Goal: Transaction & Acquisition: Obtain resource

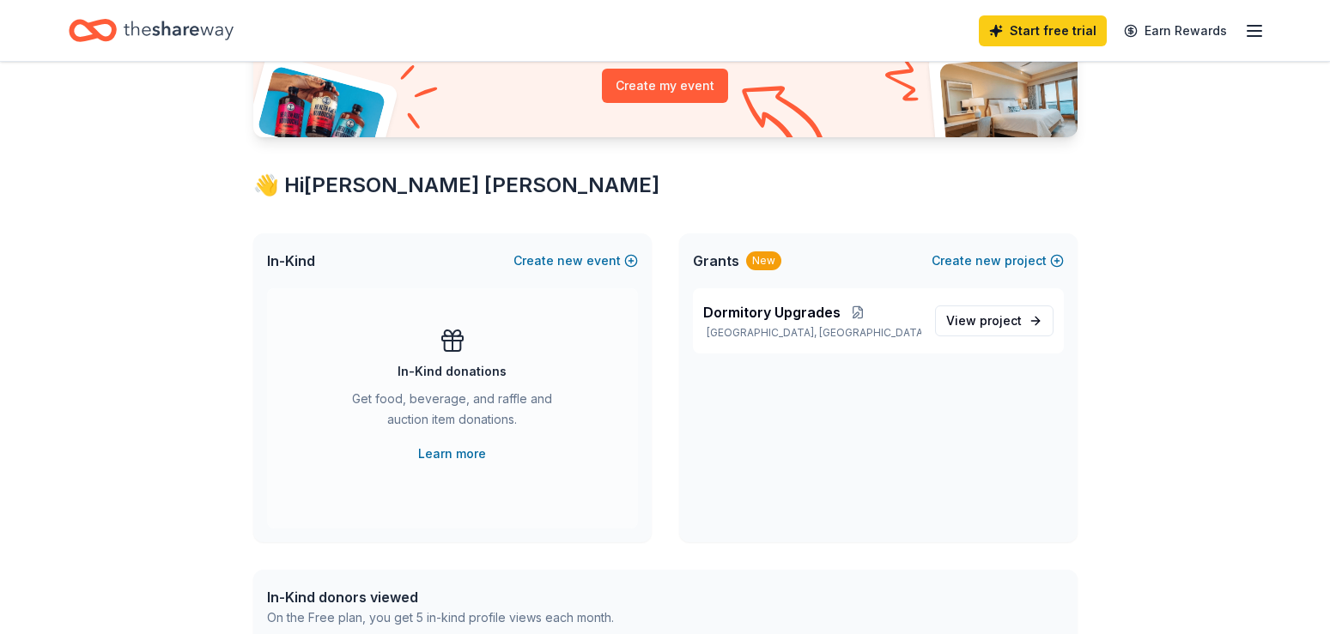
scroll to position [236, 0]
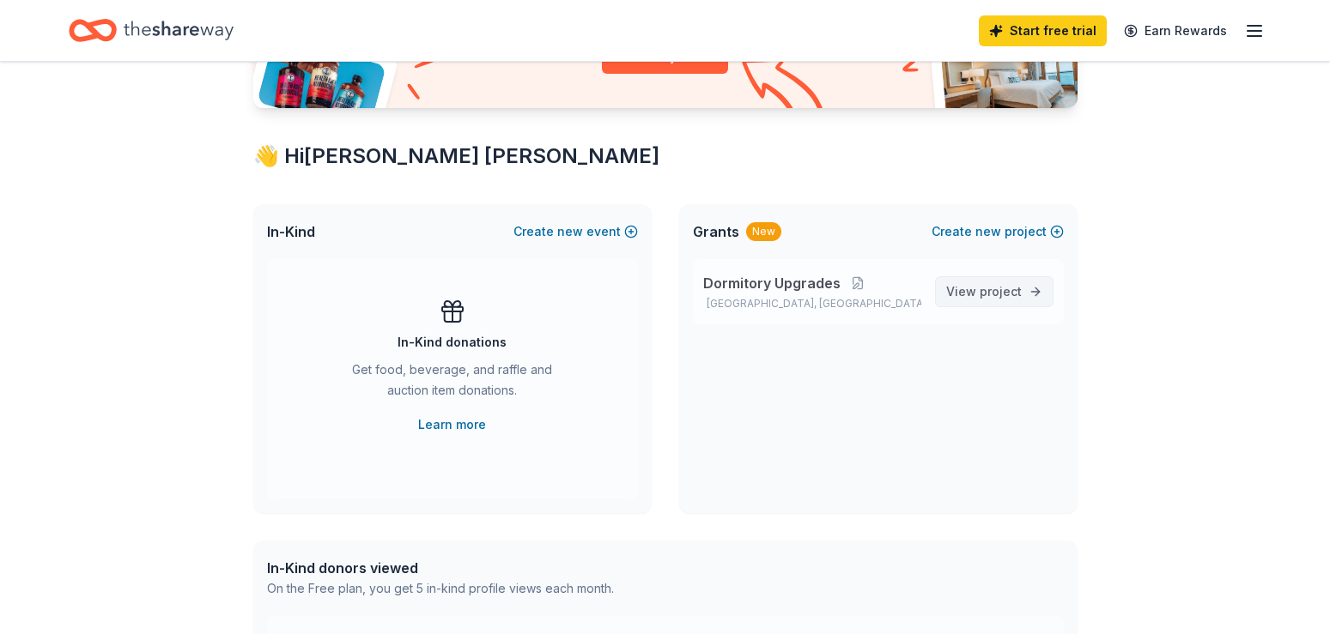
click at [997, 286] on span "project" at bounding box center [1000, 291] width 42 height 15
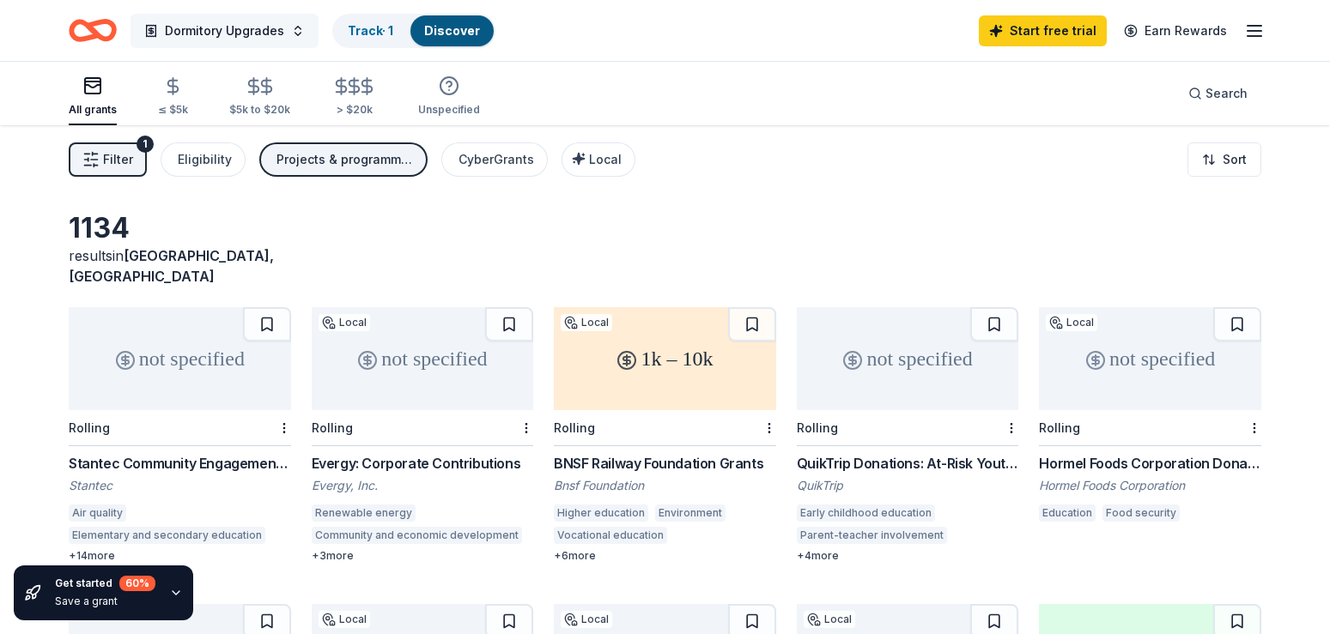
click at [233, 31] on span "Dormitory Upgrades" at bounding box center [224, 31] width 119 height 21
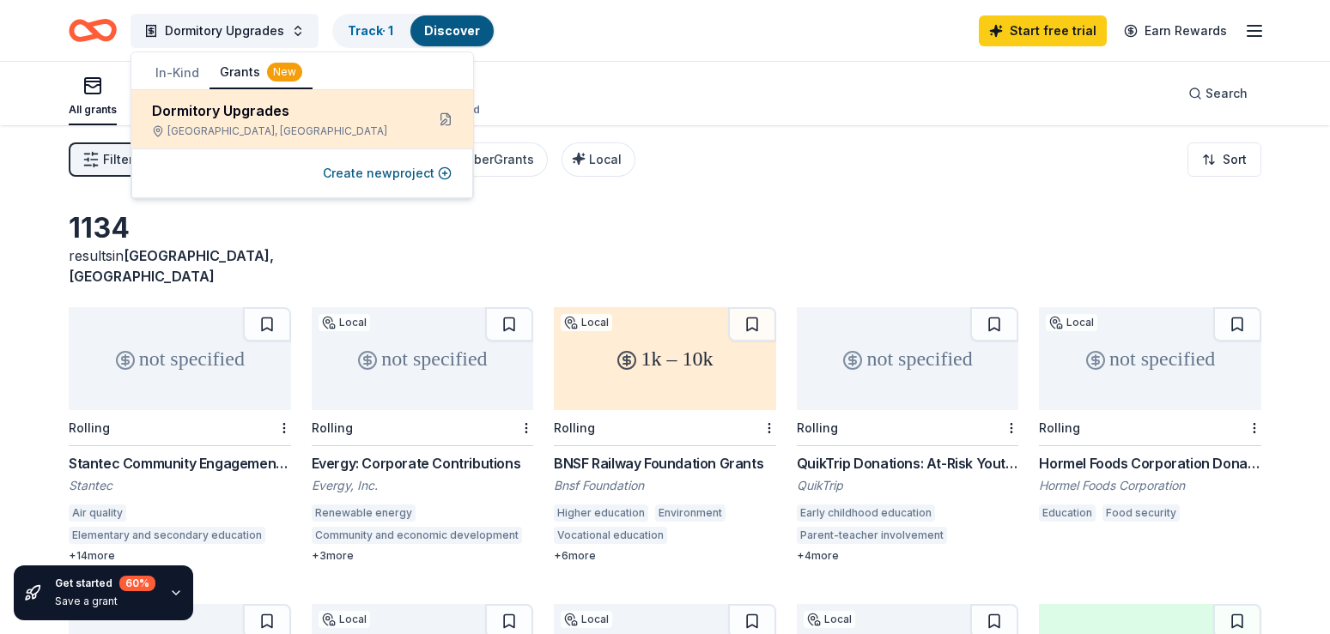
click at [216, 106] on div "Dormitory Upgrades" at bounding box center [281, 110] width 259 height 21
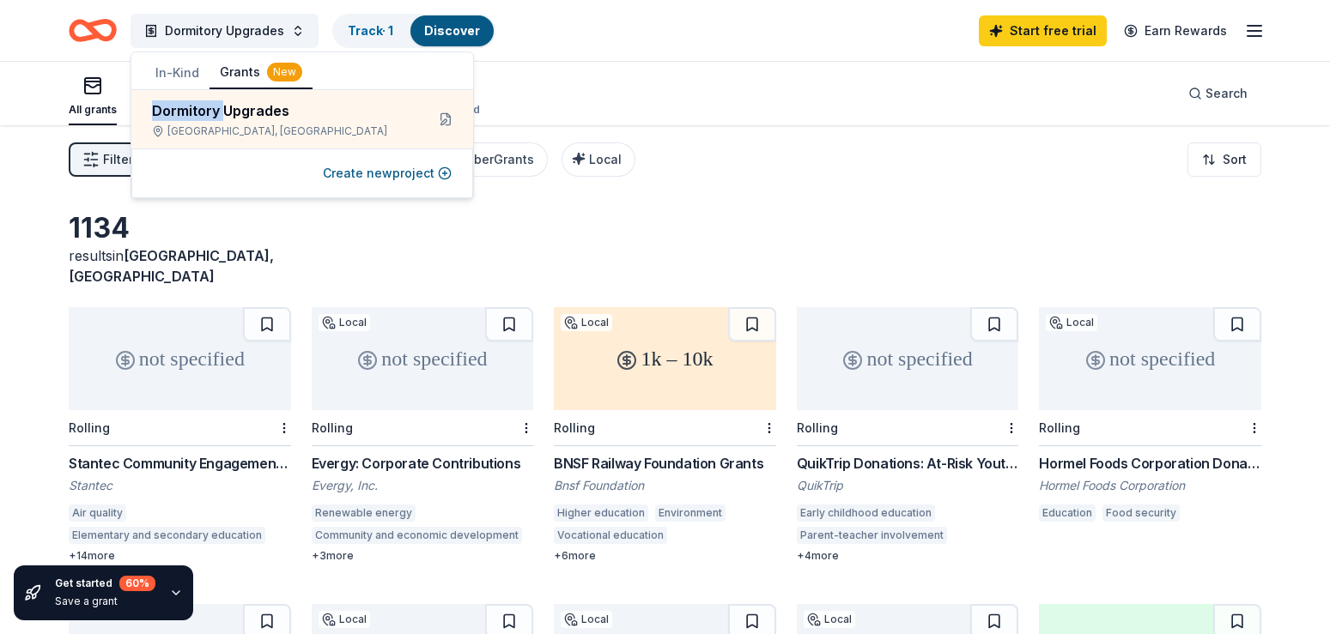
scroll to position [125, 0]
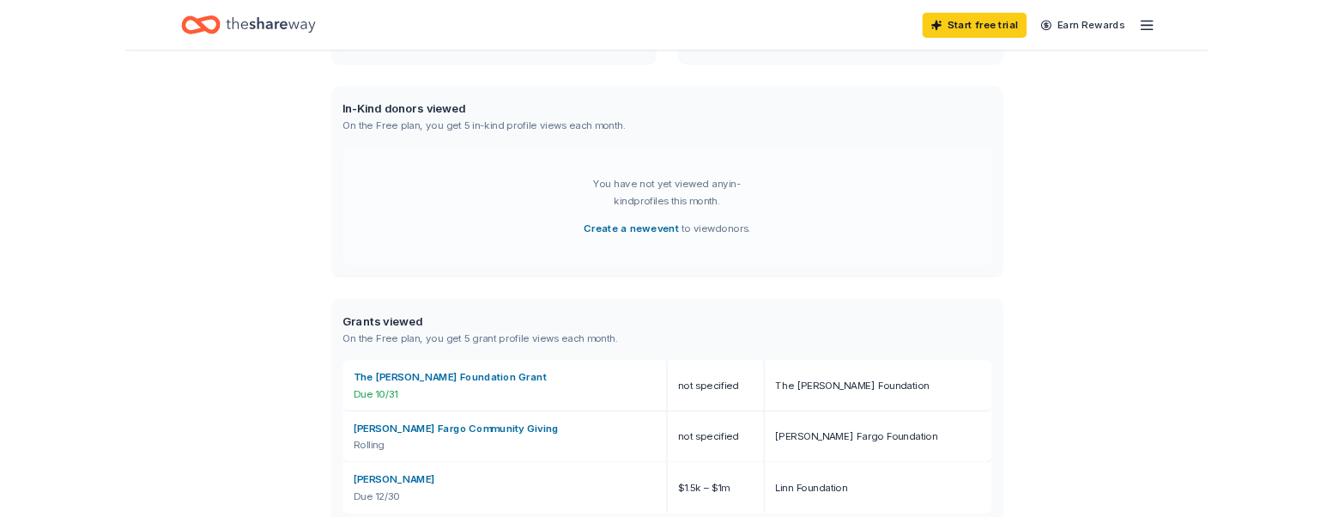
scroll to position [674, 0]
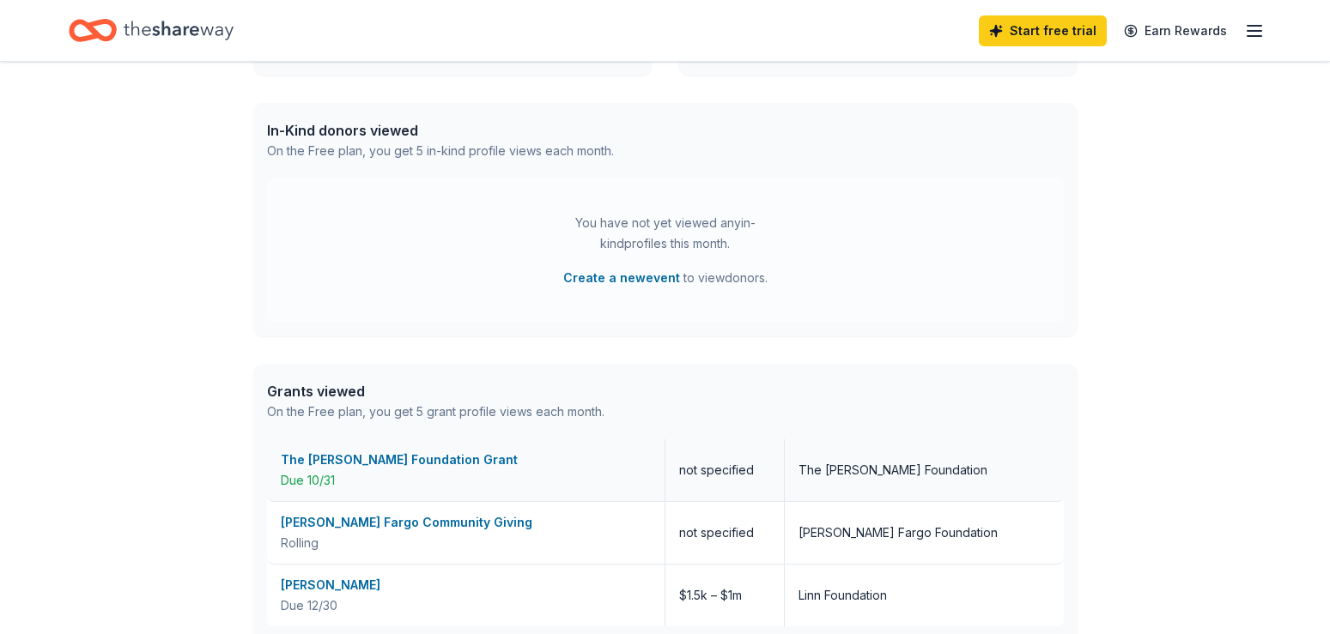
click at [361, 459] on div "The [PERSON_NAME] Foundation Grant" at bounding box center [466, 460] width 370 height 21
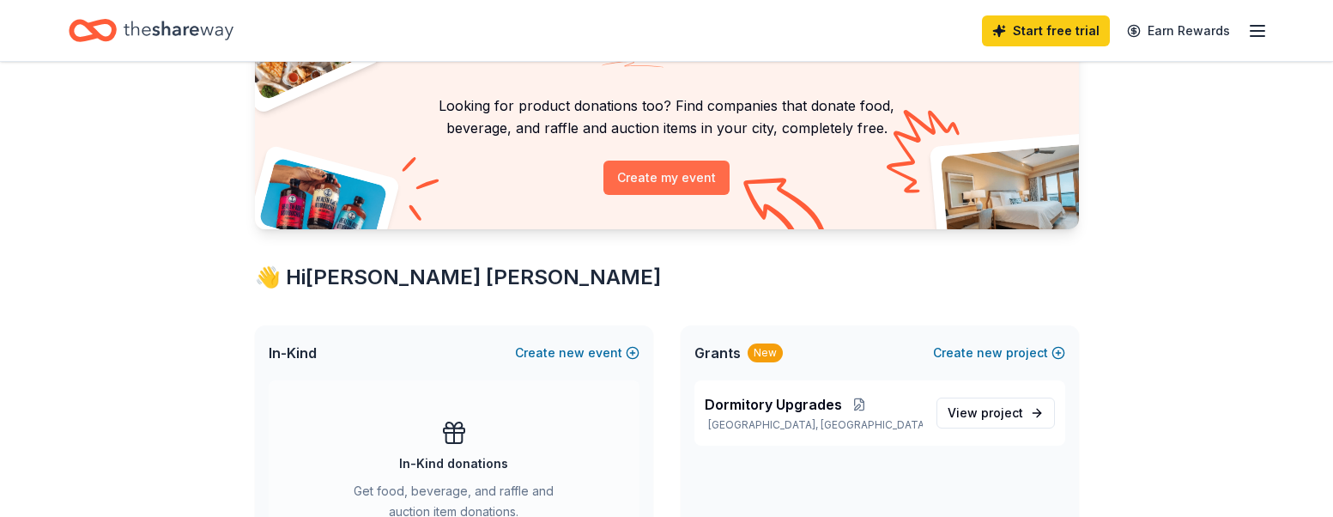
scroll to position [0, 0]
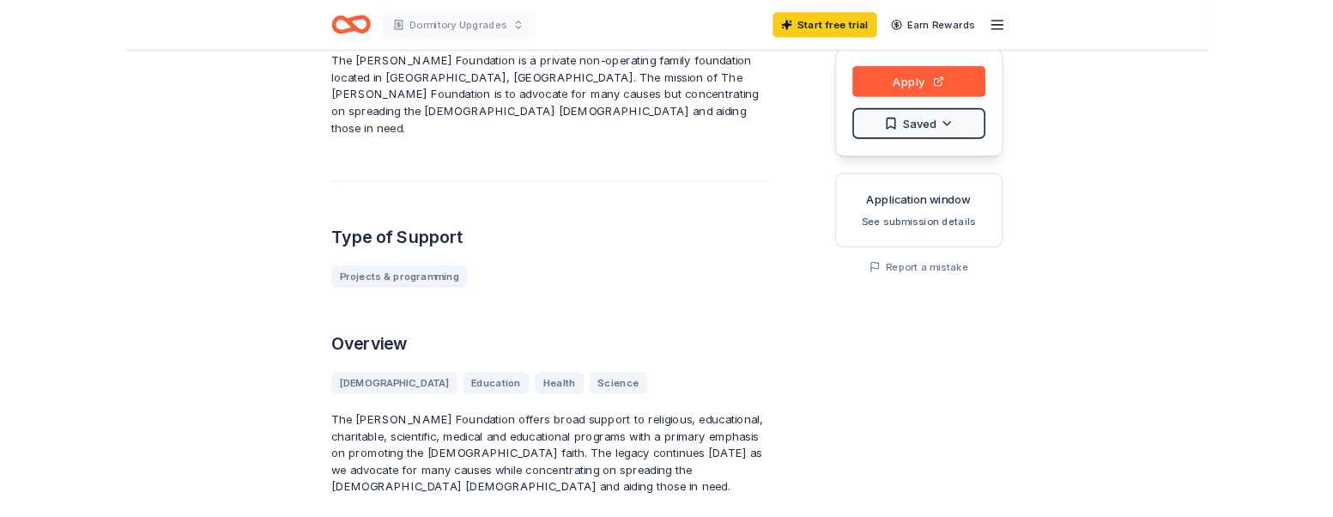
scroll to position [175, 0]
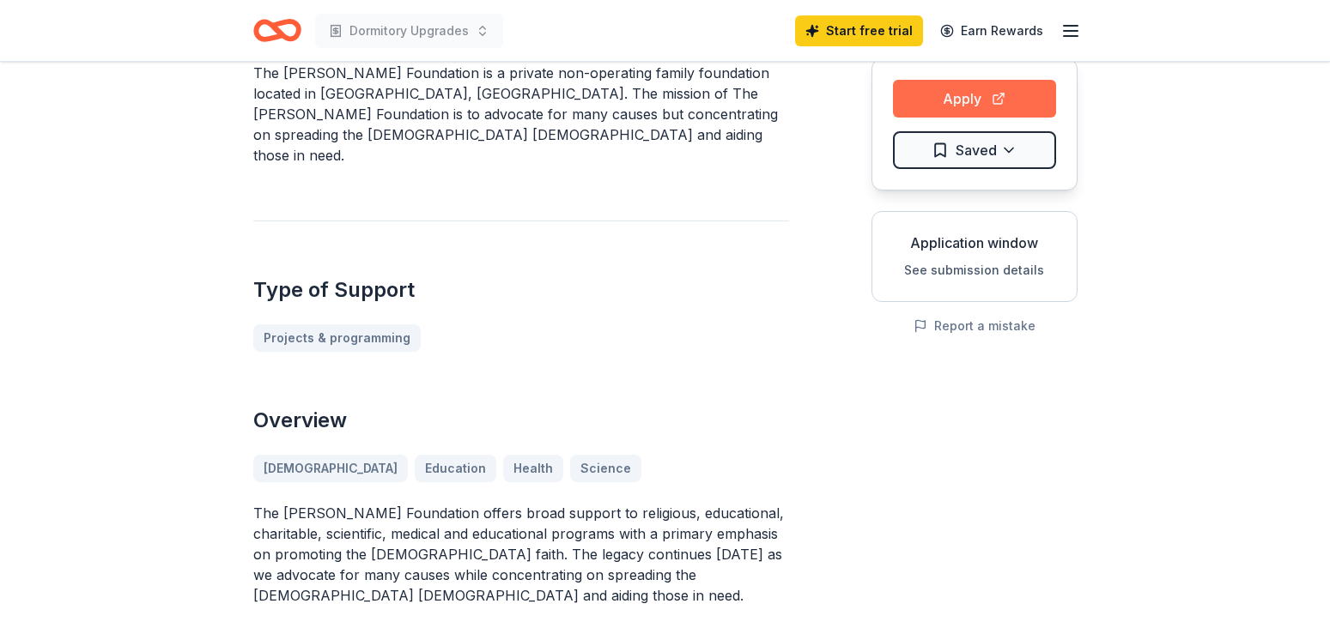
click at [970, 103] on button "Apply" at bounding box center [974, 99] width 163 height 38
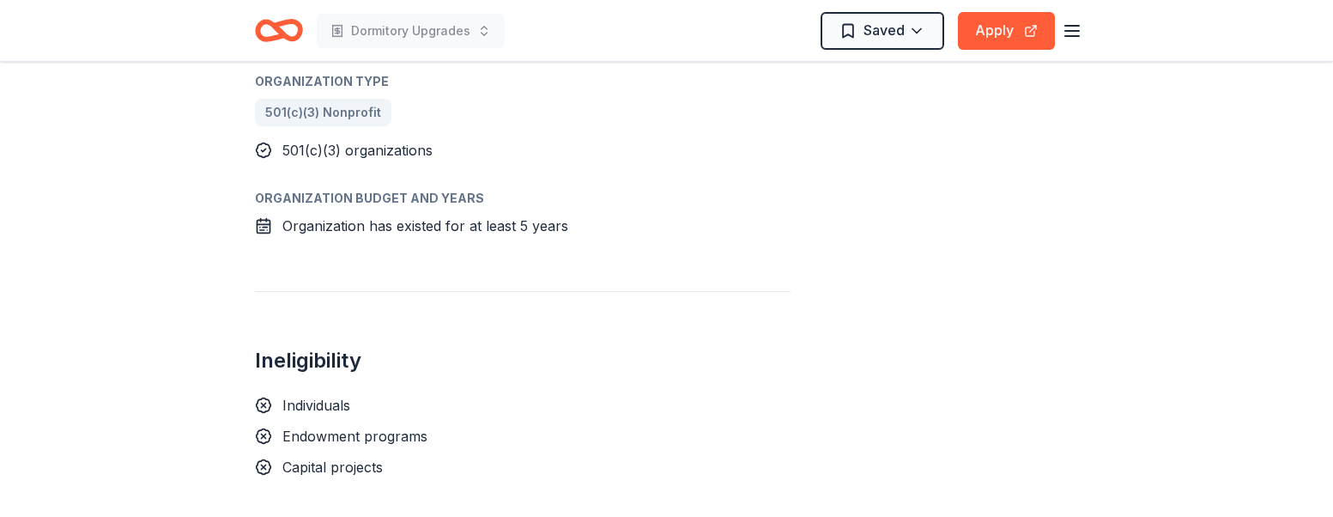
scroll to position [1042, 0]
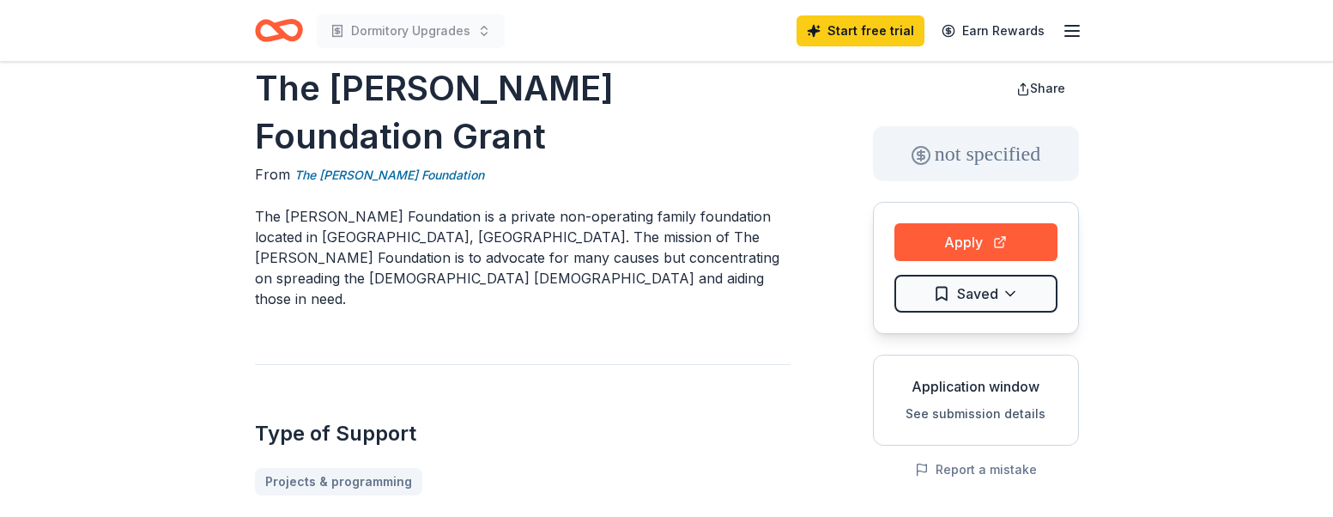
scroll to position [0, 0]
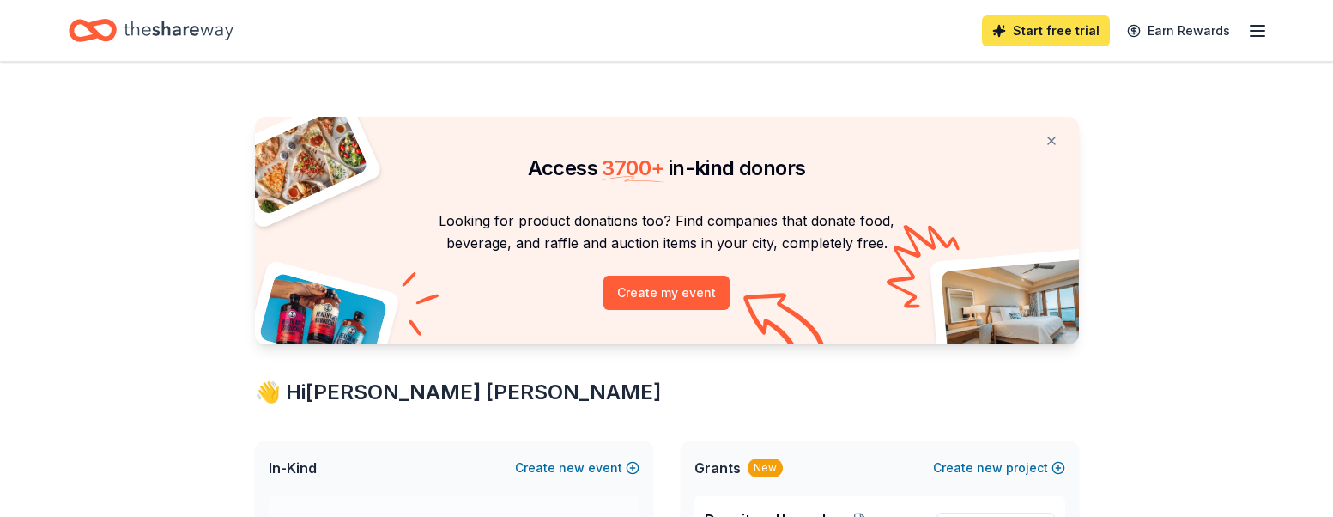
click at [1075, 28] on link "Start free trial" at bounding box center [1046, 30] width 128 height 31
click at [1075, 30] on link "Start free trial" at bounding box center [1046, 30] width 128 height 31
click at [1043, 26] on link "Start free trial" at bounding box center [1046, 30] width 128 height 31
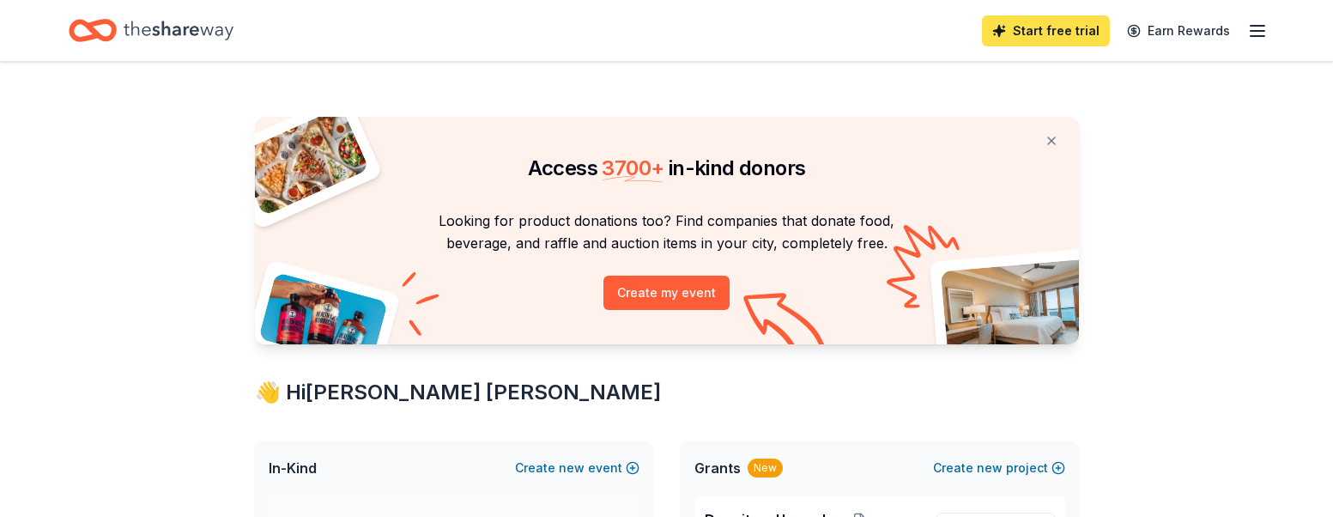
click at [1043, 26] on link "Start free trial" at bounding box center [1046, 30] width 128 height 31
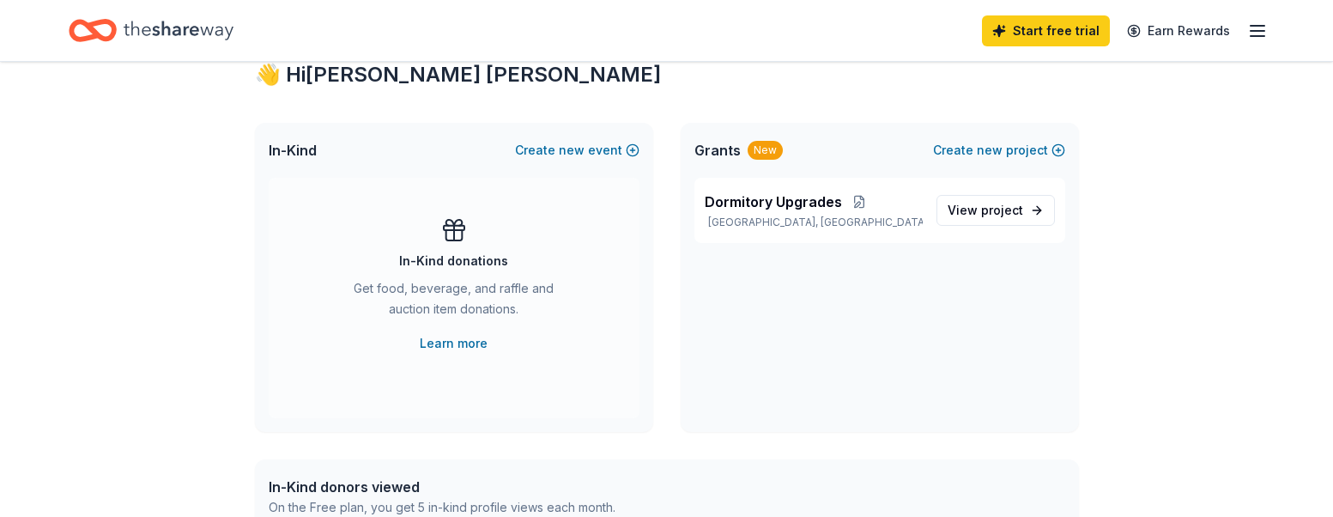
scroll to position [348, 0]
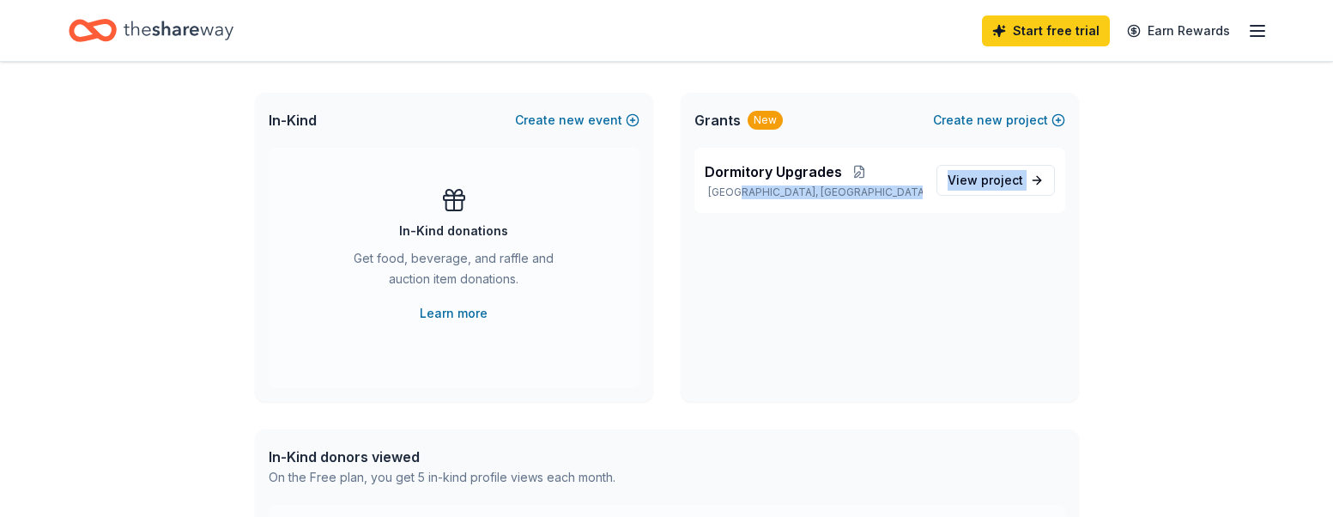
drag, startPoint x: 1072, startPoint y: 176, endPoint x: 725, endPoint y: 272, distance: 359.8
click at [725, 272] on div "Dormitory [GEOGRAPHIC_DATA], [GEOGRAPHIC_DATA] View project" at bounding box center [880, 275] width 398 height 254
click at [693, 351] on div "Dormitory [GEOGRAPHIC_DATA], [GEOGRAPHIC_DATA] View project" at bounding box center [880, 275] width 398 height 254
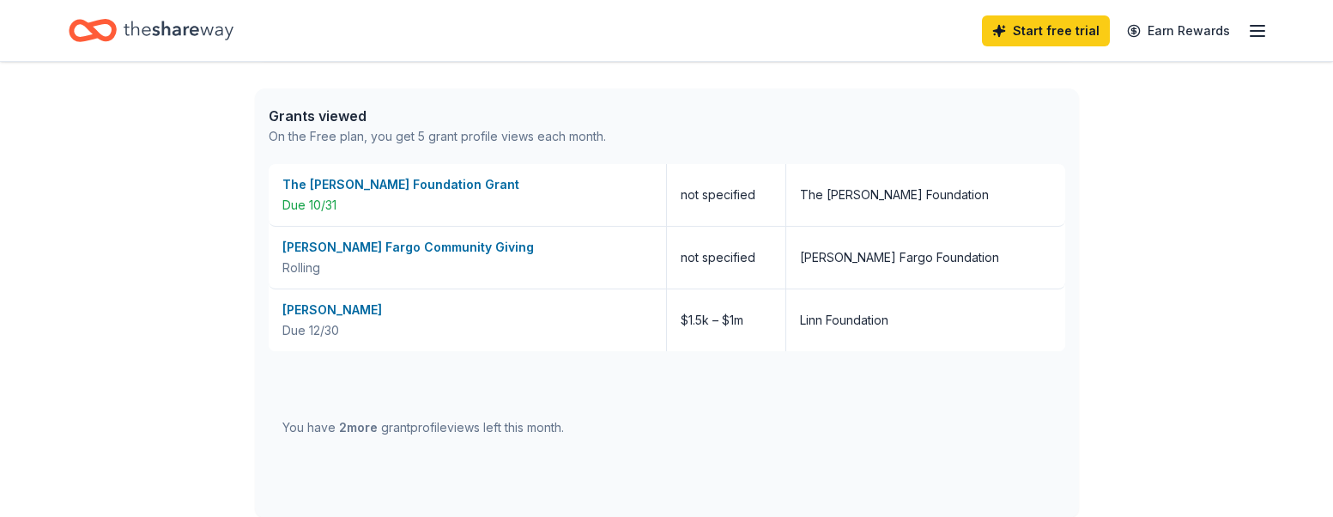
scroll to position [954, 0]
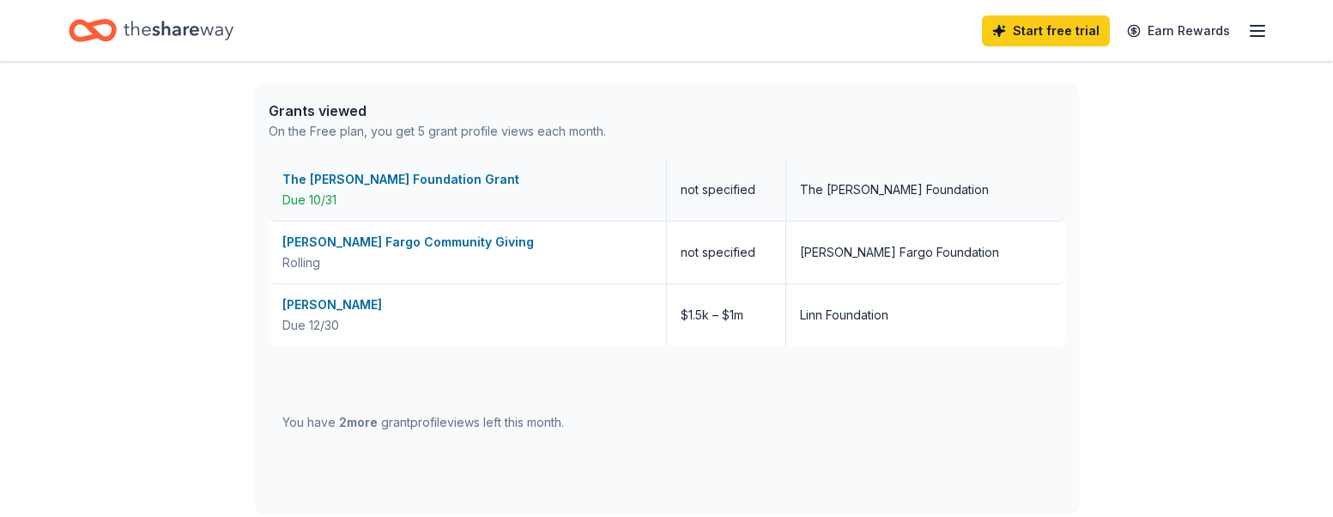
click at [391, 179] on div "The [PERSON_NAME] Foundation Grant" at bounding box center [467, 179] width 370 height 21
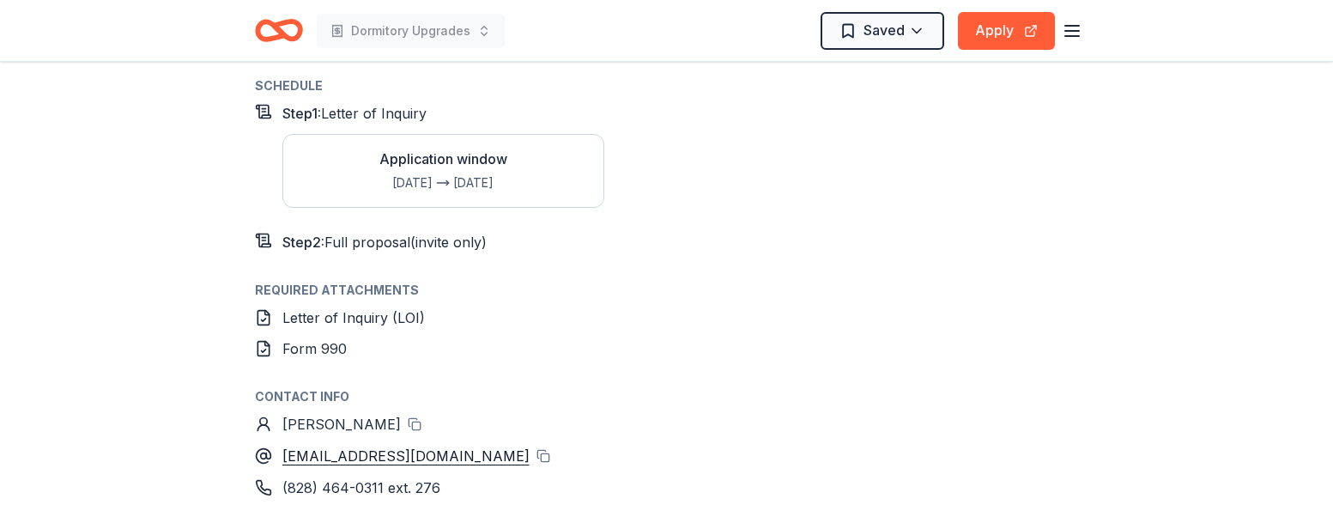
scroll to position [1601, 0]
